Goal: Find specific page/section: Find specific page/section

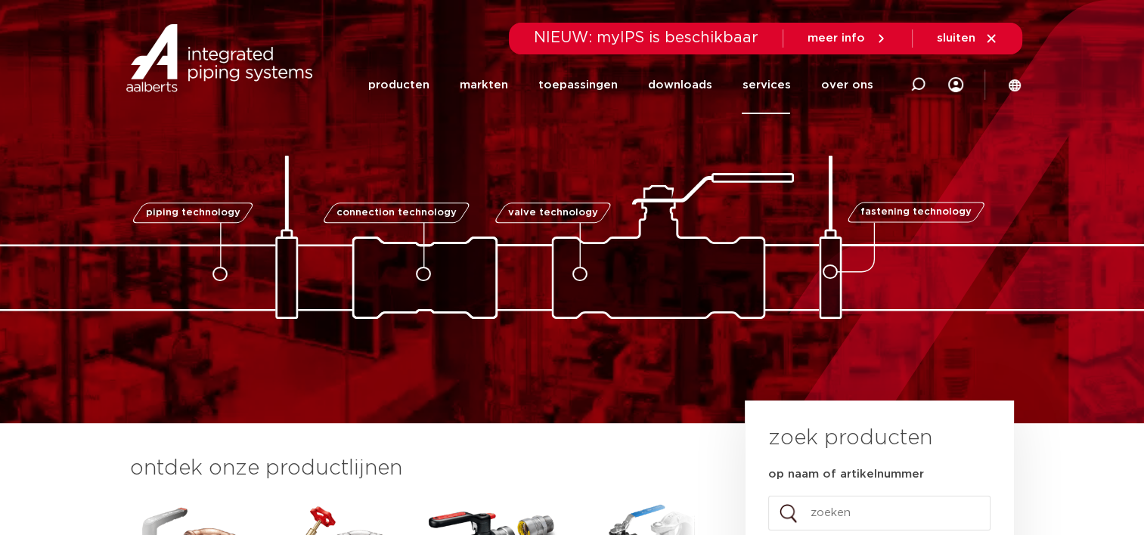
click at [775, 84] on link "services" at bounding box center [766, 85] width 48 height 58
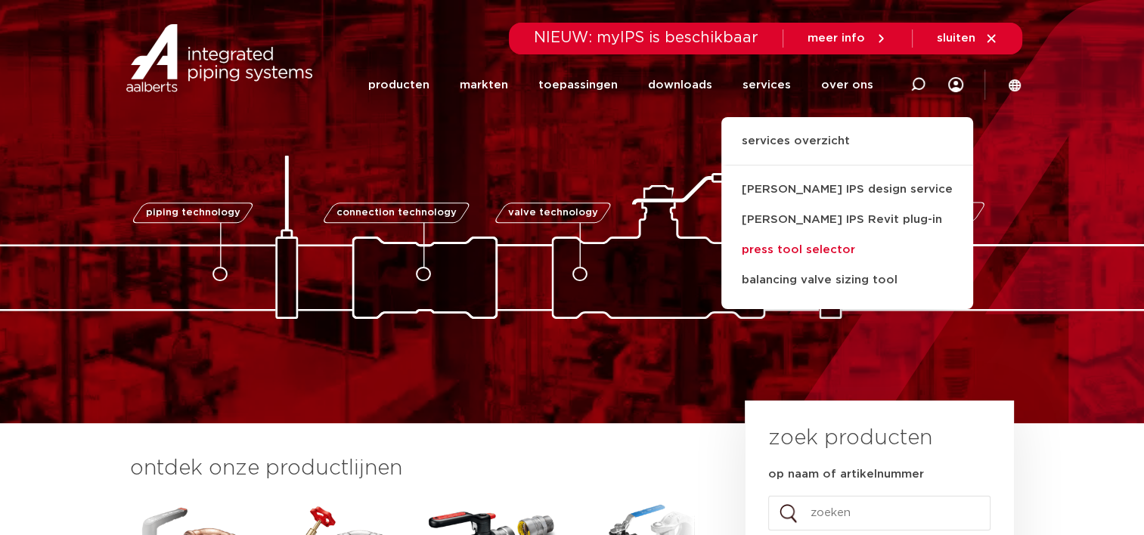
click at [815, 247] on link "press tool selector" at bounding box center [847, 250] width 252 height 30
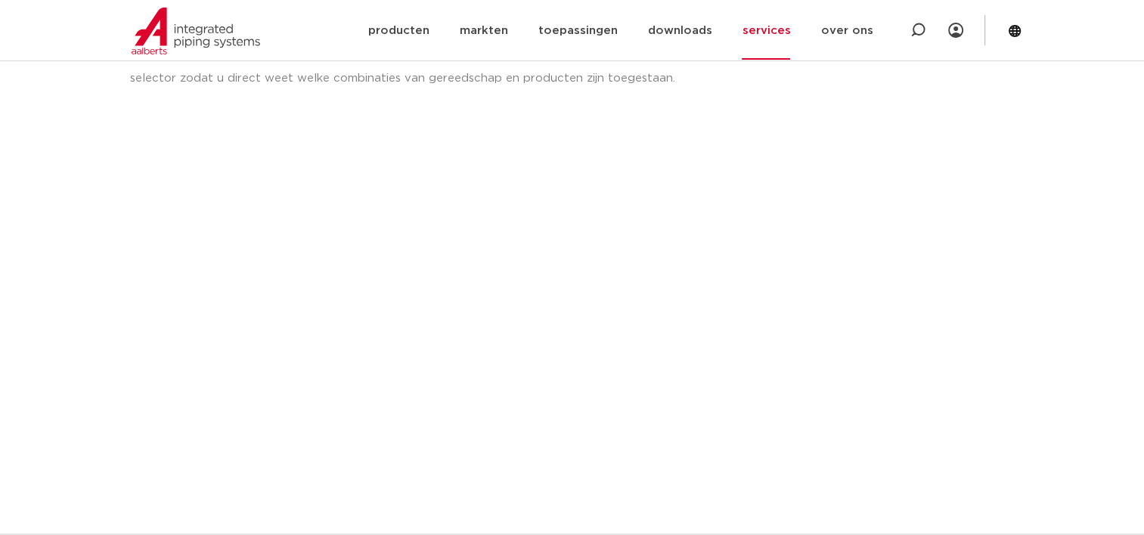
scroll to position [227, 0]
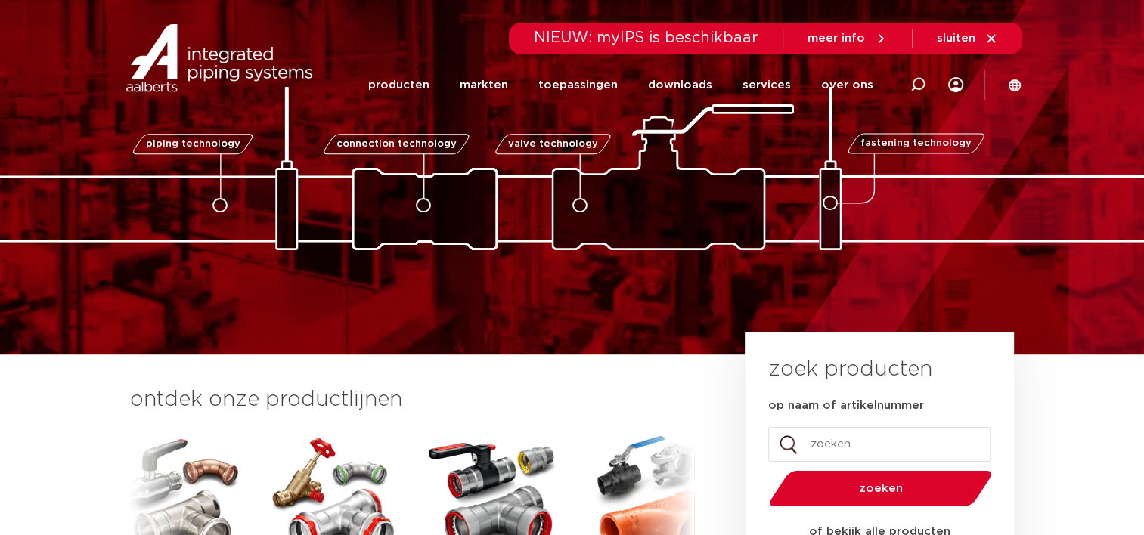
scroll to position [151, 0]
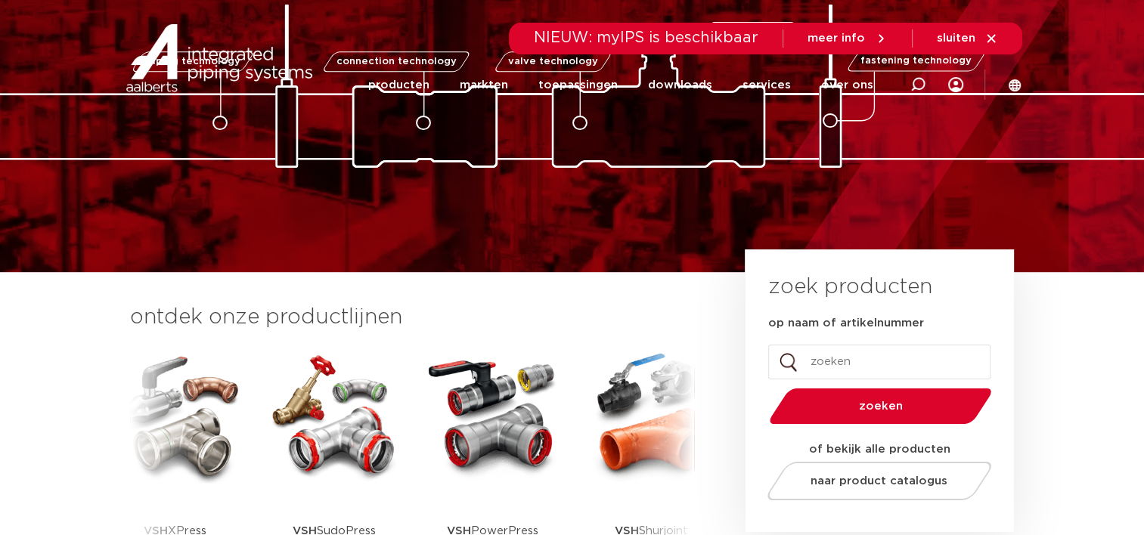
click at [816, 363] on input "op naam of artikelnummer" at bounding box center [879, 362] width 222 height 35
type input "9340335"
click at [853, 408] on span "zoeken" at bounding box center [880, 406] width 144 height 11
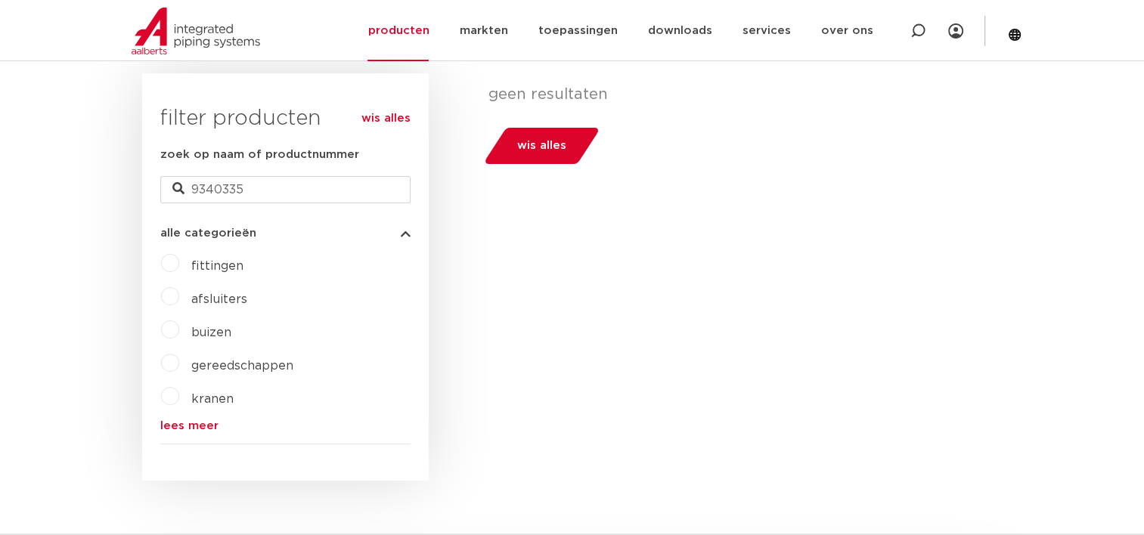
scroll to position [466, 0]
